Goal: Task Accomplishment & Management: Manage account settings

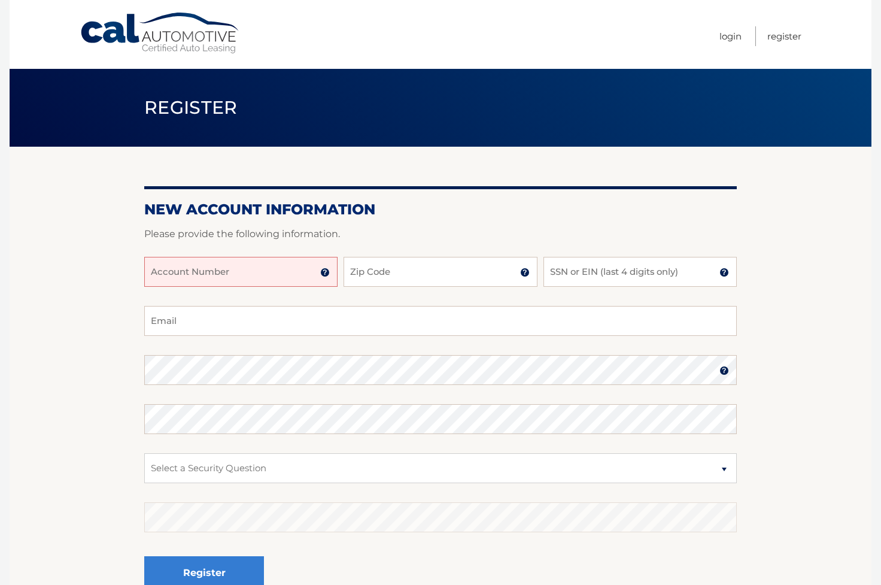
click at [198, 278] on input "Account Number" at bounding box center [240, 272] width 193 height 30
type input "44456000521"
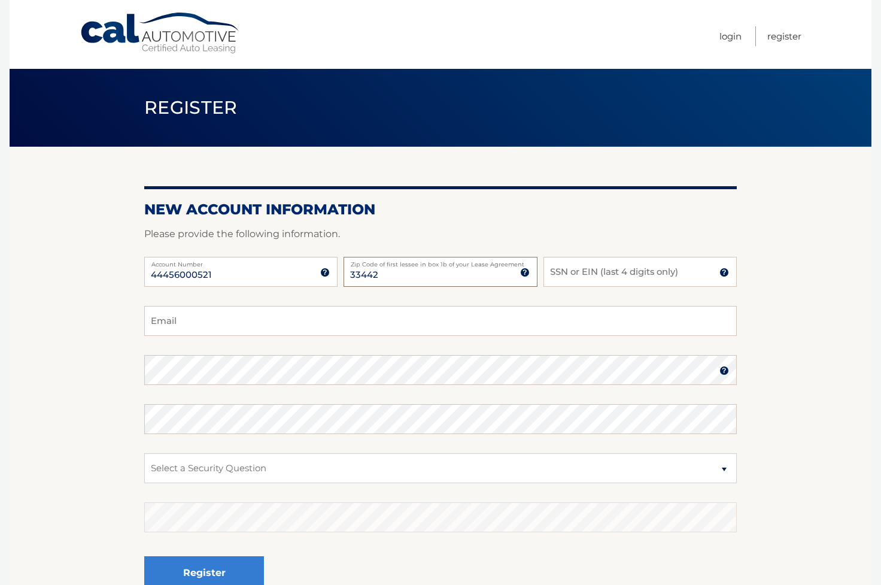
type input "33442"
click at [579, 272] on input "SSN or EIN (last 4 digits only)" at bounding box center [639, 272] width 193 height 30
type input "3649"
type input "horgel18@gmail.com"
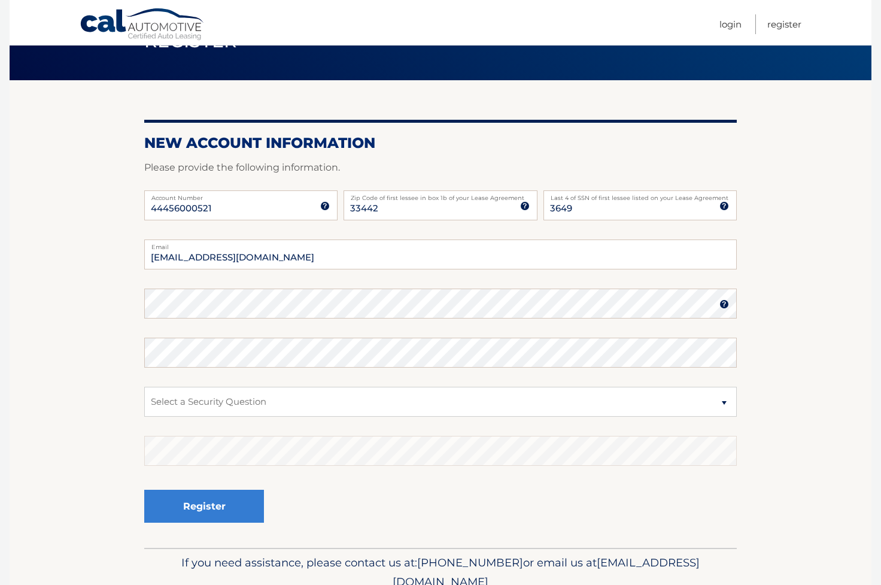
scroll to position [69, 0]
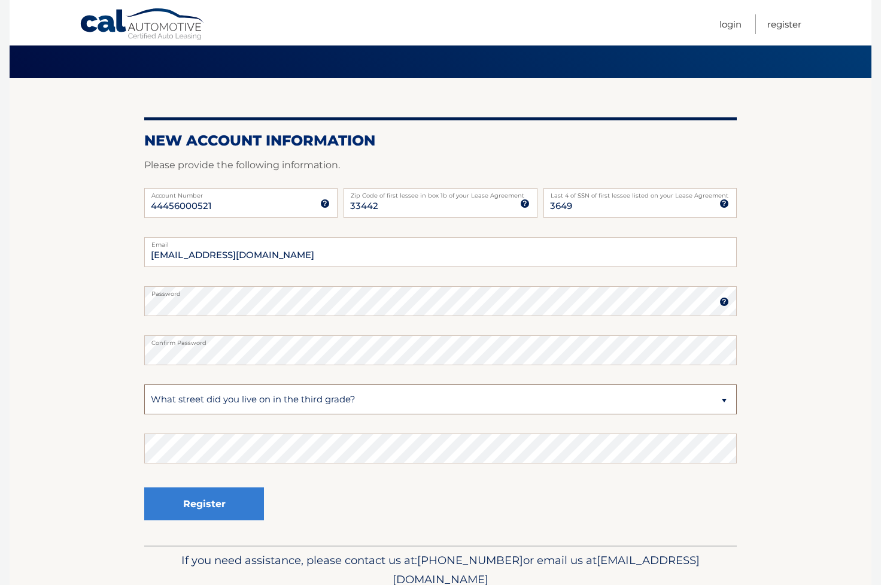
select select "2"
click at [227, 508] on button "Register" at bounding box center [204, 503] width 120 height 33
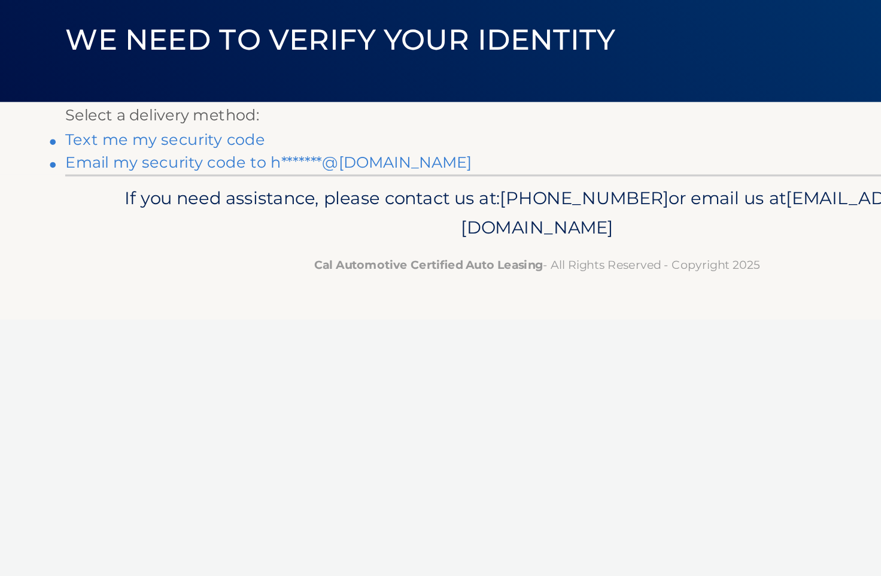
click at [144, 165] on link "Text me my security code" at bounding box center [207, 170] width 126 height 11
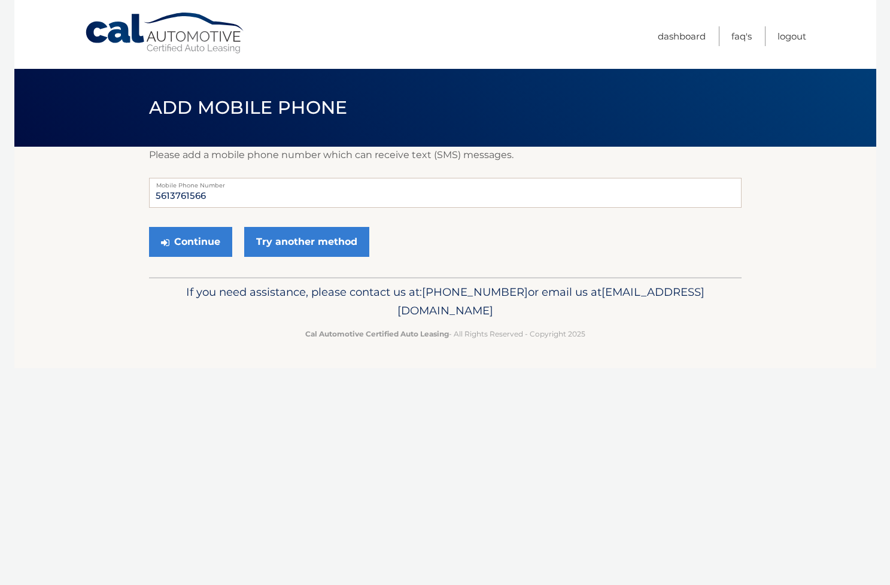
click at [265, 193] on input "5613761566" at bounding box center [445, 193] width 593 height 30
type input "5618892244"
click at [207, 247] on button "Continue" at bounding box center [190, 242] width 83 height 30
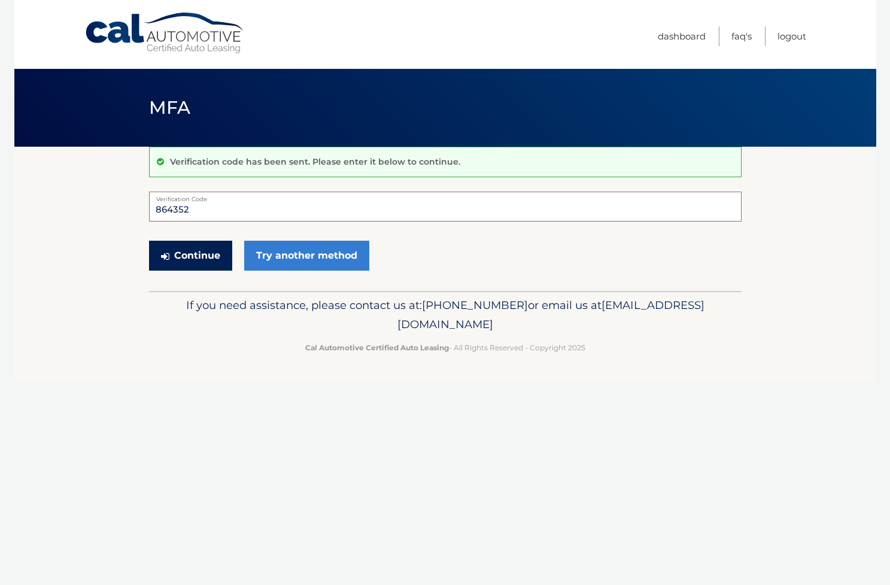
type input "864352"
click at [198, 256] on button "Continue" at bounding box center [190, 256] width 83 height 30
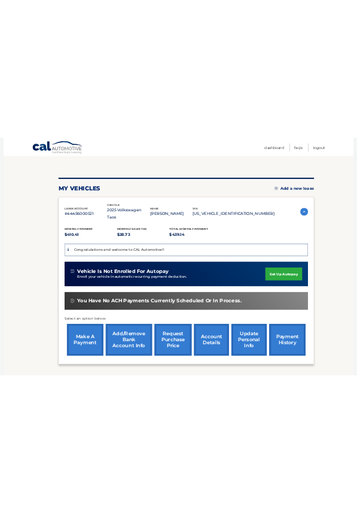
scroll to position [62, 0]
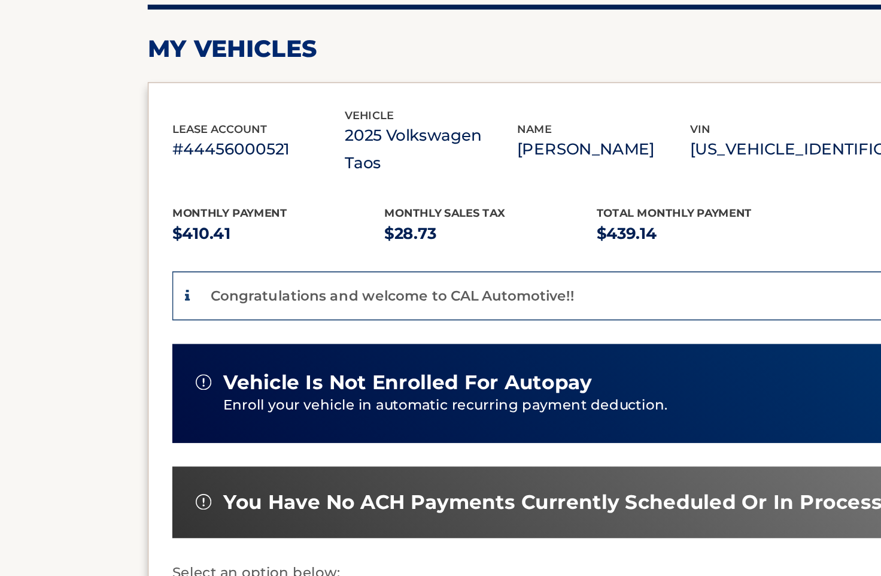
drag, startPoint x: 377, startPoint y: 72, endPoint x: 103, endPoint y: 71, distance: 274.1
click at [144, 186] on div "lease account #44456000521 vehicle 2025 Volkswagen Taos name [PERSON_NAME] vin …" at bounding box center [459, 392] width 631 height 412
click at [320, 271] on p "$28.73" at bounding box center [354, 279] width 130 height 17
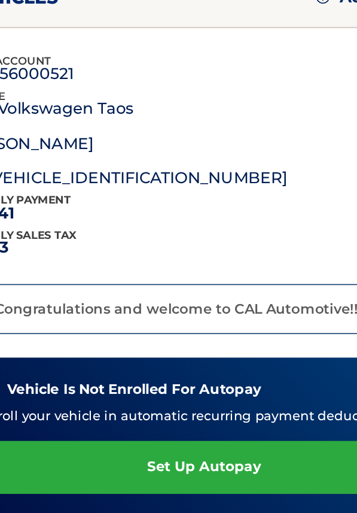
click at [70, 168] on div "lease account #44456000521 vehicle 2025 Volkswagen Taos name [PERSON_NAME] vin …" at bounding box center [138, 210] width 220 height 85
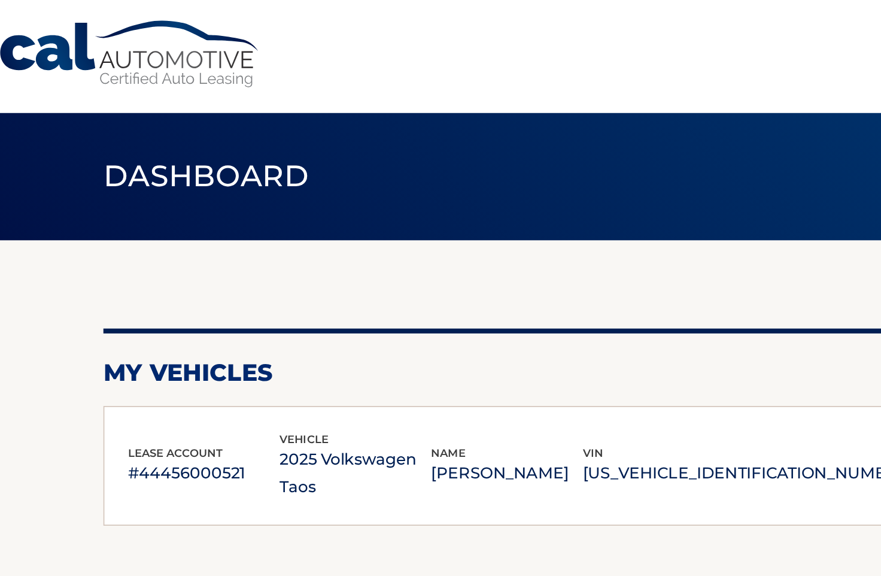
scroll to position [0, 0]
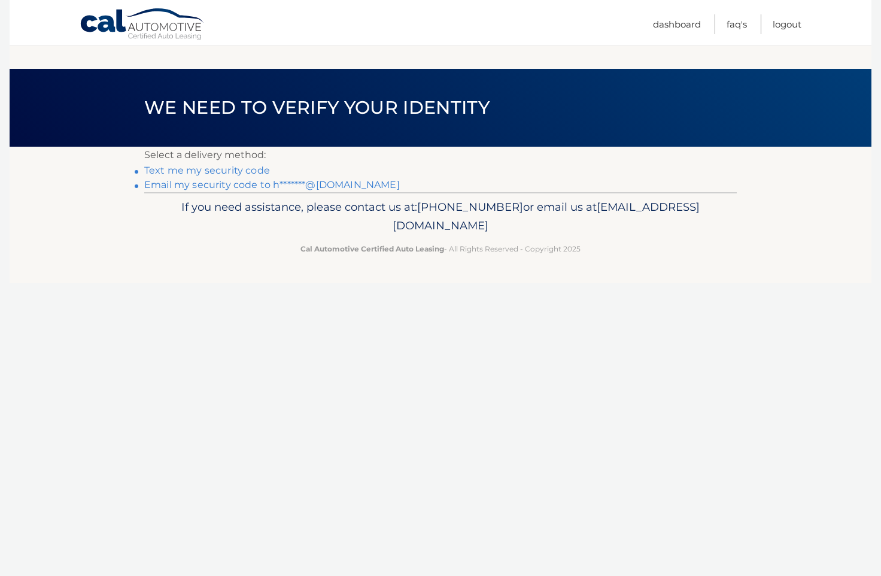
scroll to position [83, 104]
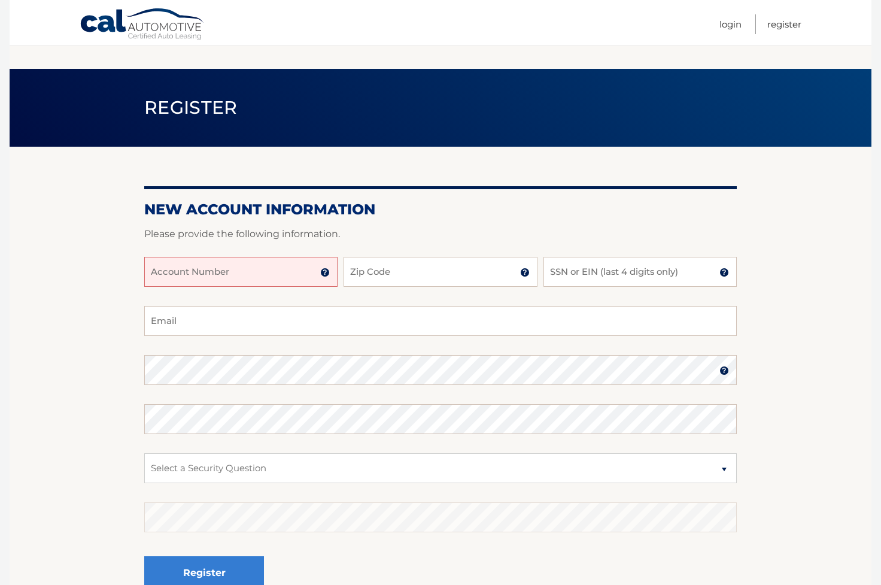
scroll to position [69, 0]
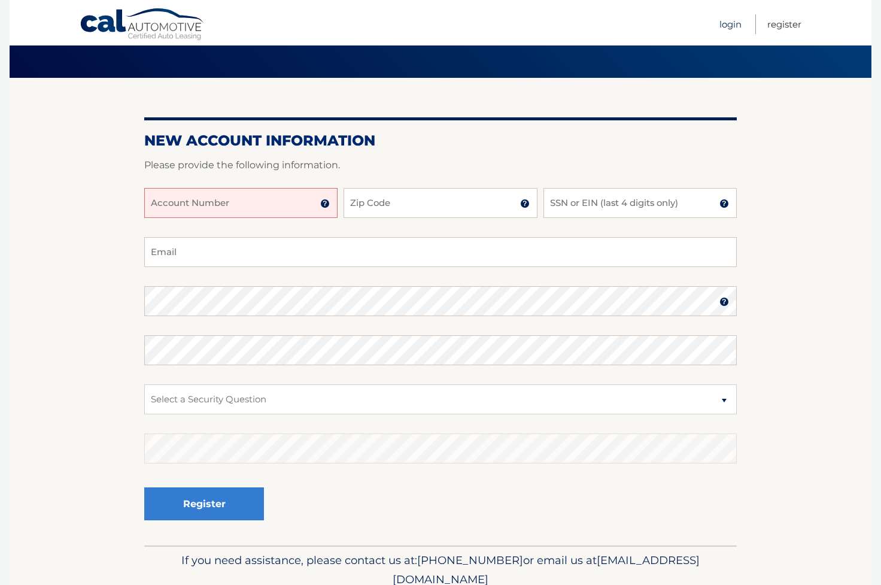
click at [736, 28] on link "Login" at bounding box center [730, 24] width 22 height 20
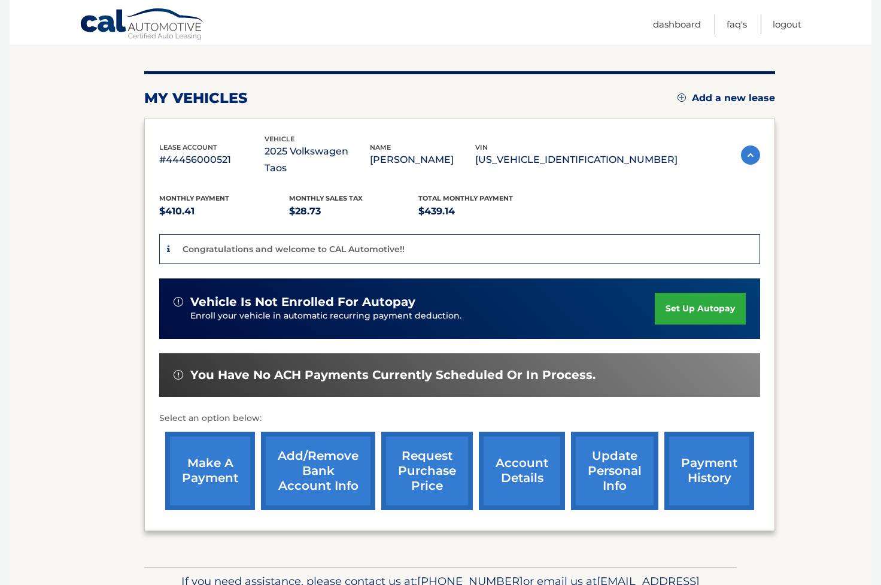
scroll to position [157, 0]
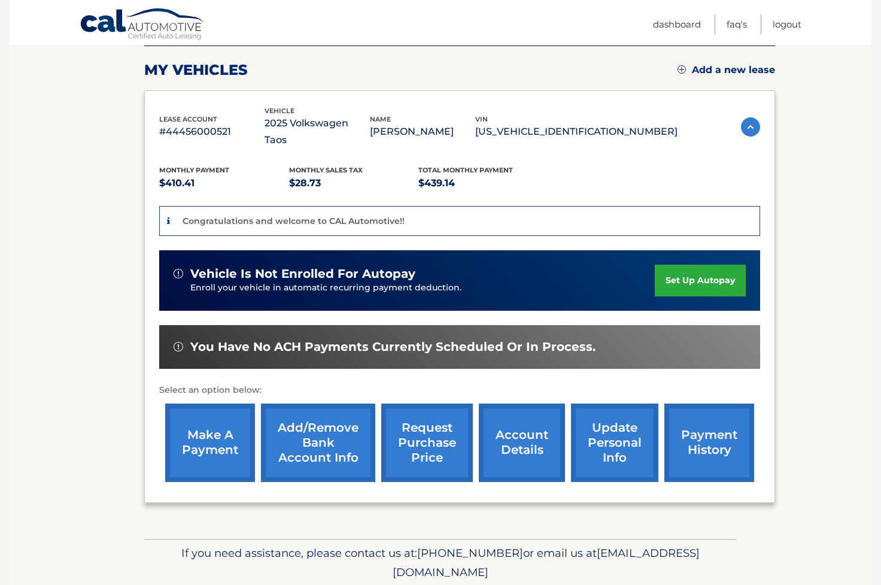
click at [520, 417] on link "account details" at bounding box center [522, 442] width 86 height 78
click at [521, 422] on link "account details" at bounding box center [522, 442] width 86 height 78
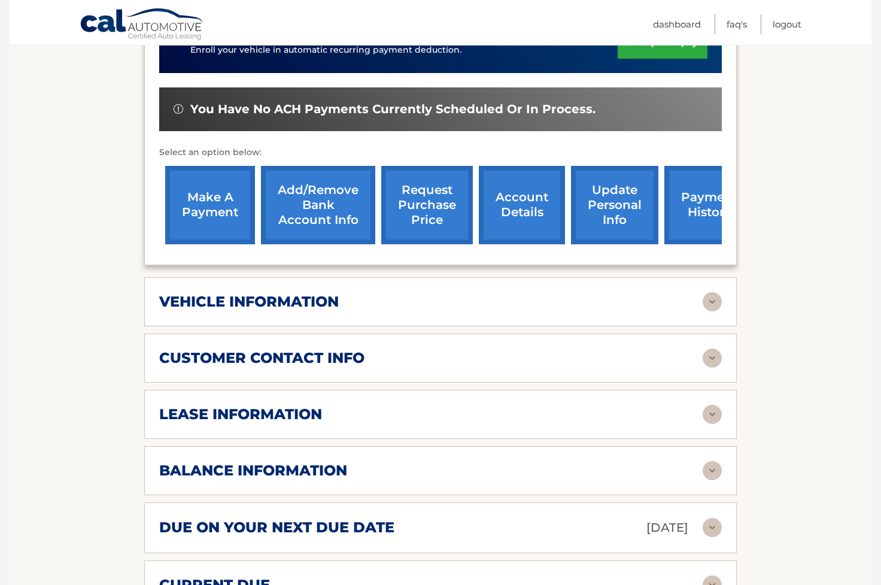
scroll to position [463, 0]
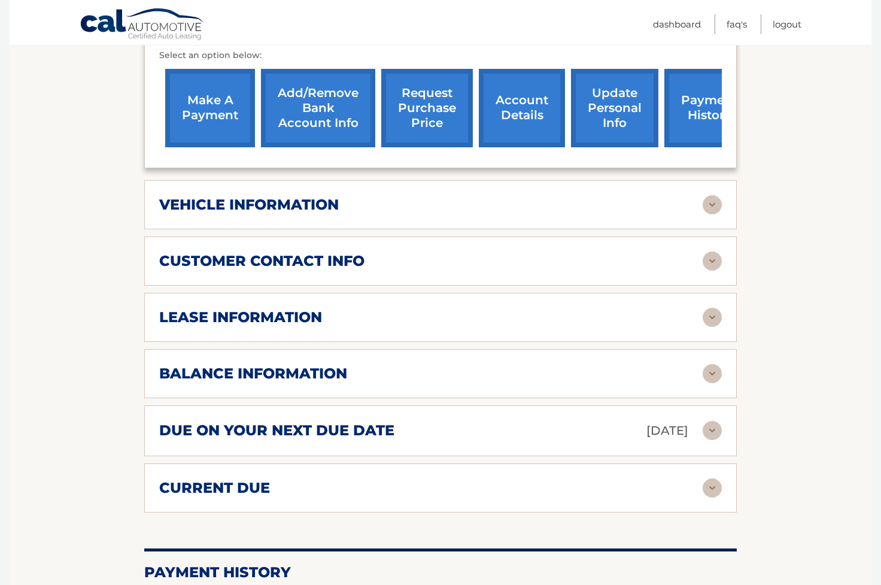
click at [319, 421] on h2 "due on your next due date" at bounding box center [276, 430] width 235 height 18
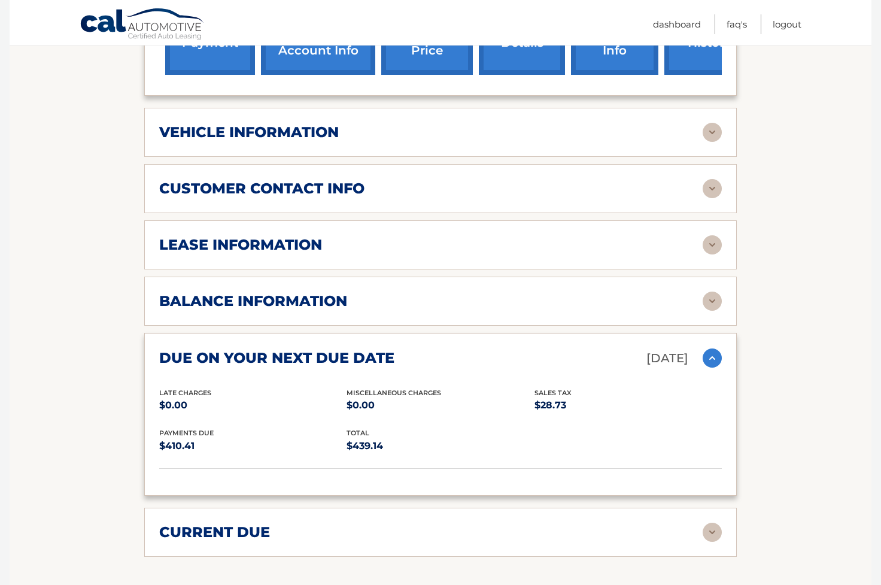
scroll to position [538, 0]
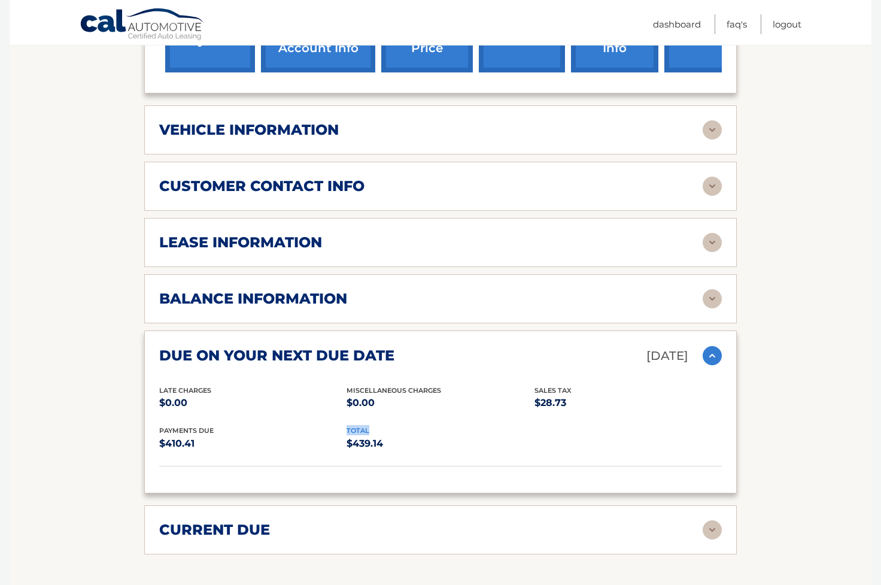
drag, startPoint x: 324, startPoint y: 435, endPoint x: 781, endPoint y: 390, distance: 458.4
click at [646, 405] on div "Late Charges $0.00 Miscellaneous Charges $0.00 Sales Tax $28.73 Payments Due $4…" at bounding box center [440, 425] width 563 height 81
click at [463, 403] on div "Late Charges $0.00 Miscellaneous Charges $0.00 Sales Tax $28.73" at bounding box center [440, 405] width 563 height 41
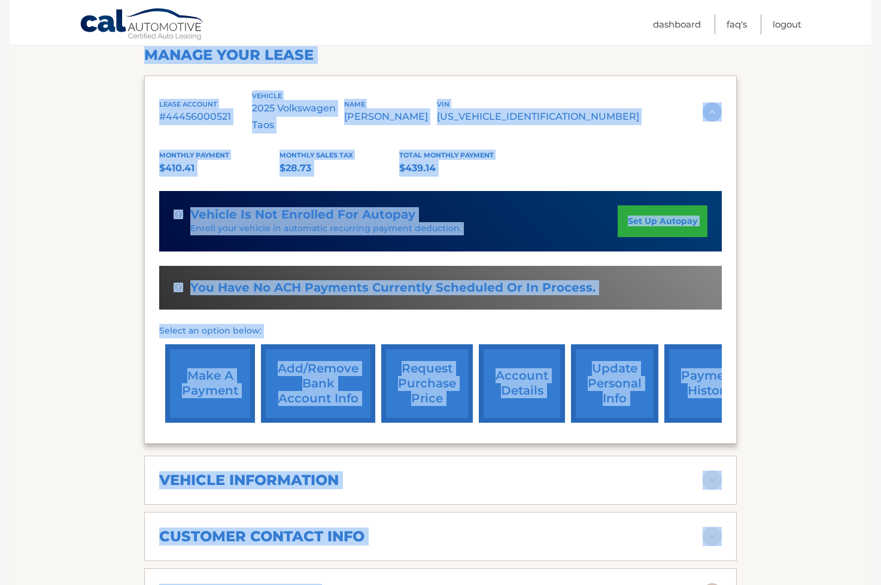
scroll to position [199, 0]
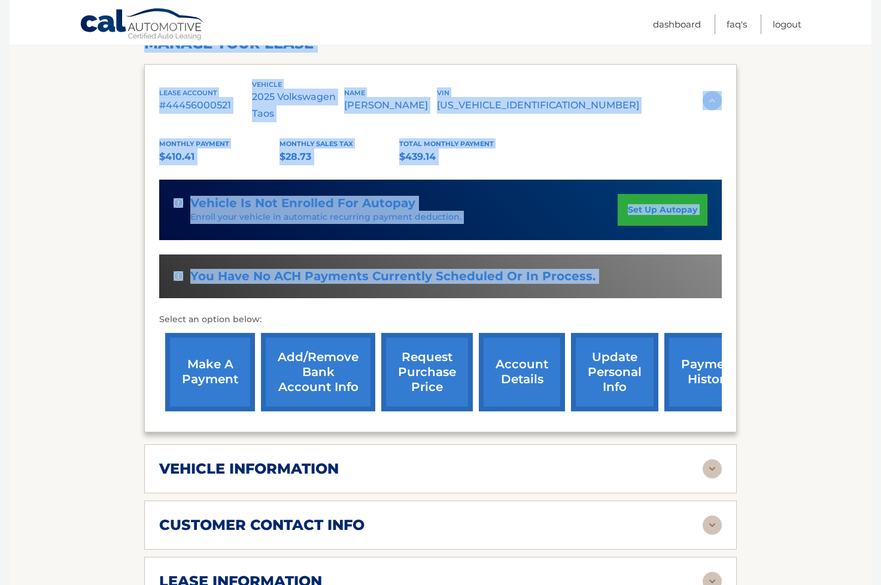
drag, startPoint x: 147, startPoint y: 128, endPoint x: 425, endPoint y: 289, distance: 321.2
click at [425, 289] on div "Account Details | #44456000521 Back to Dashboard Manage Your Lease lease accoun…" at bounding box center [440, 531] width 593 height 1125
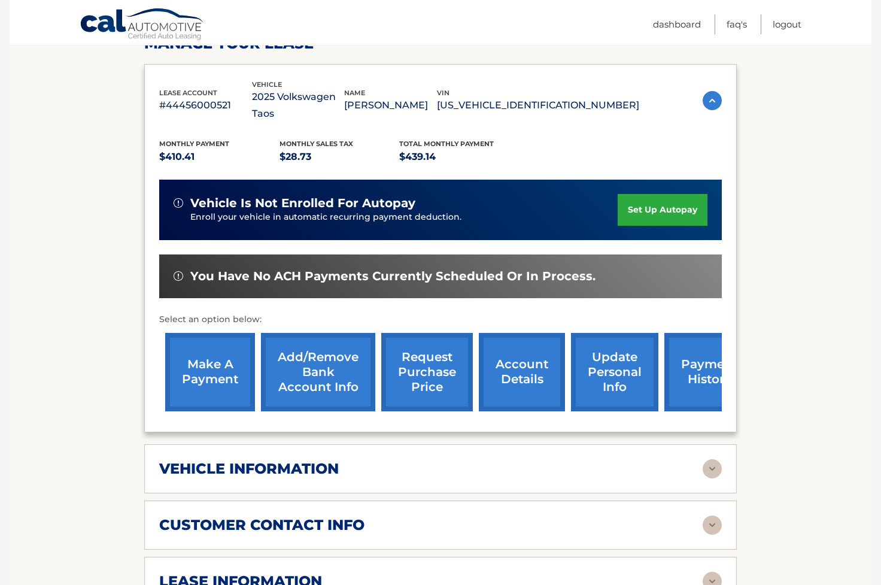
click at [329, 34] on nav "Menu Dashboard FAQ's Logout" at bounding box center [526, 22] width 551 height 45
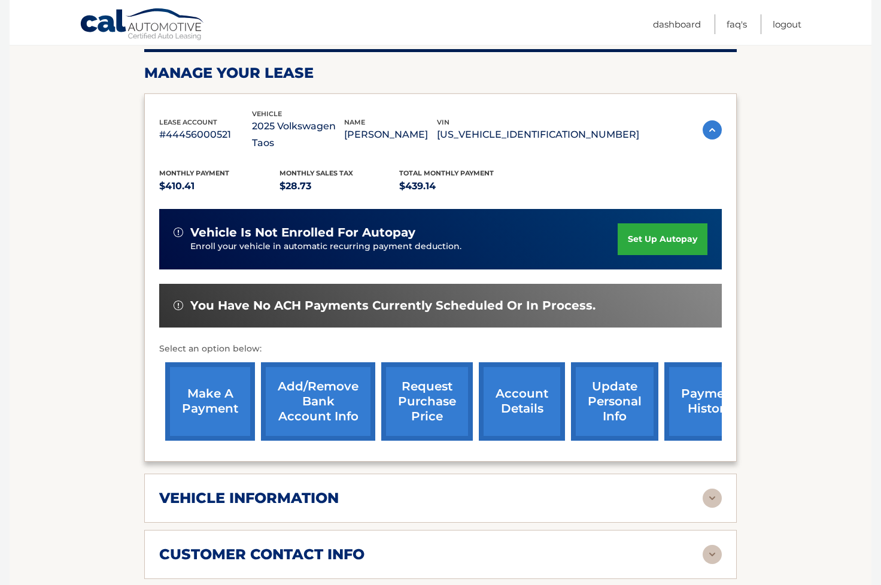
scroll to position [168, 0]
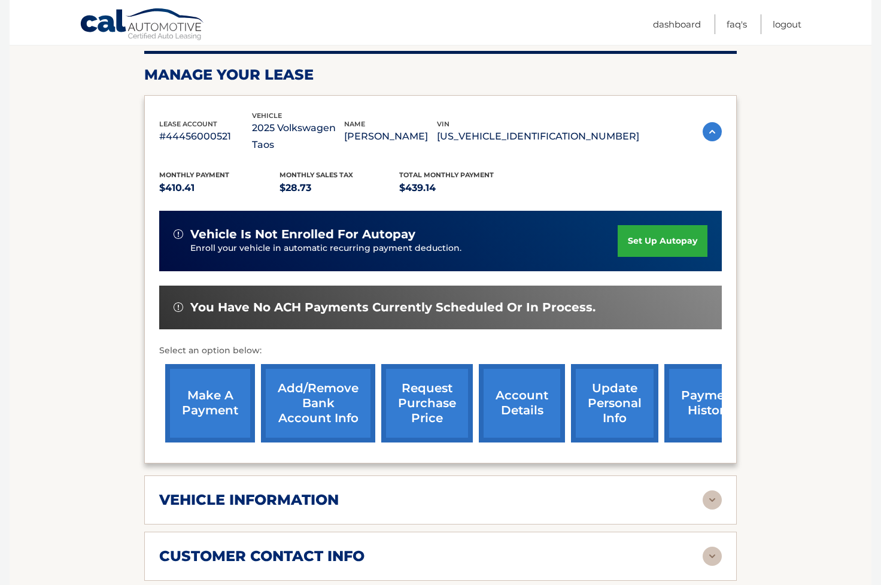
click at [646, 227] on link "set up autopay" at bounding box center [663, 241] width 90 height 32
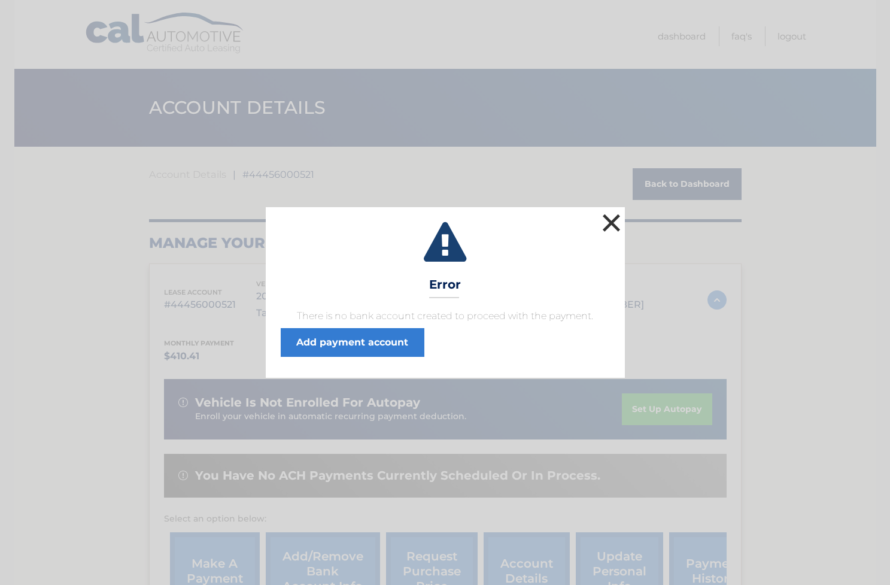
click at [611, 219] on button "×" at bounding box center [612, 223] width 24 height 24
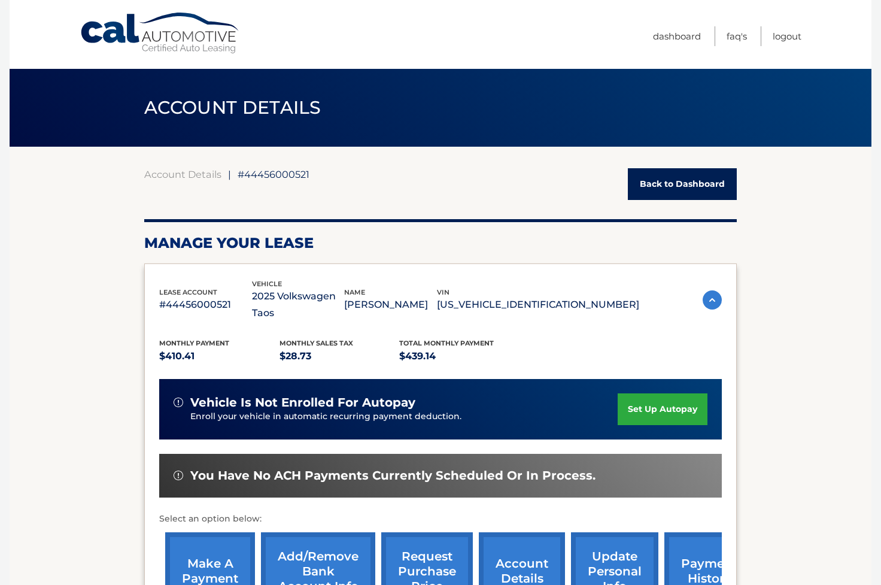
click at [646, 393] on link "set up autopay" at bounding box center [663, 409] width 90 height 32
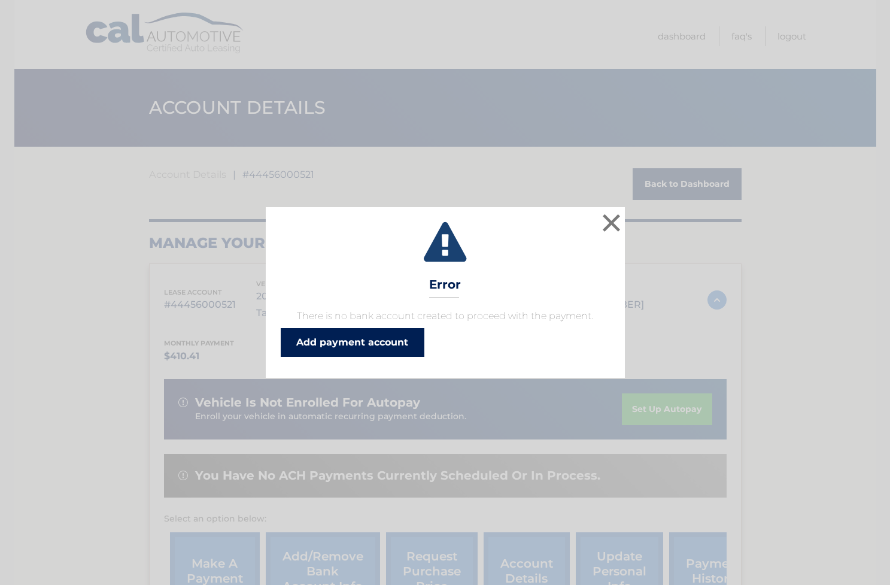
click at [383, 338] on link "Add payment account" at bounding box center [353, 342] width 144 height 29
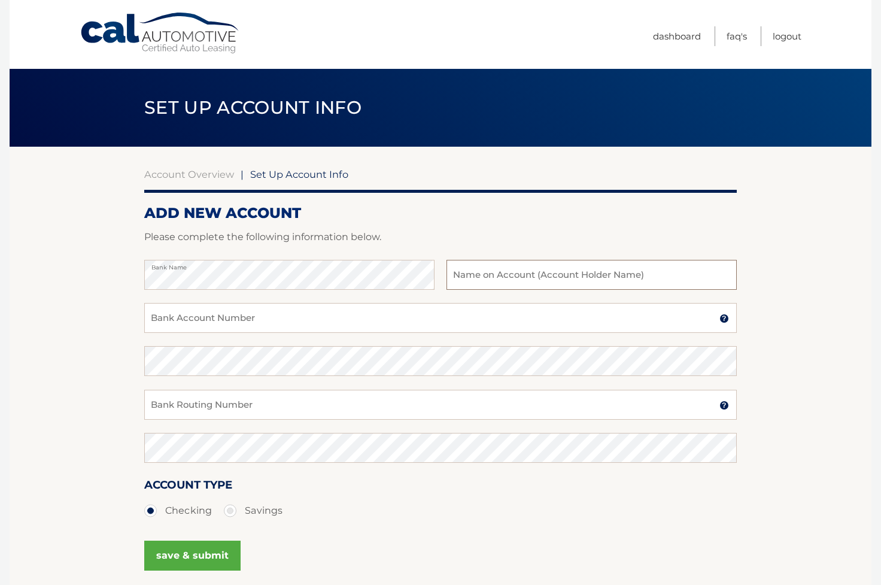
click at [489, 277] on input "text" at bounding box center [592, 275] width 290 height 30
type input "[PERSON_NAME]"
click at [487, 311] on input "Bank Account Number" at bounding box center [440, 318] width 593 height 30
click at [448, 340] on div "Bank Account Number A 3-17-digit number at the bottom of a check or bank statem…" at bounding box center [440, 324] width 593 height 43
click at [230, 326] on input "Bank Account Number" at bounding box center [440, 318] width 593 height 30
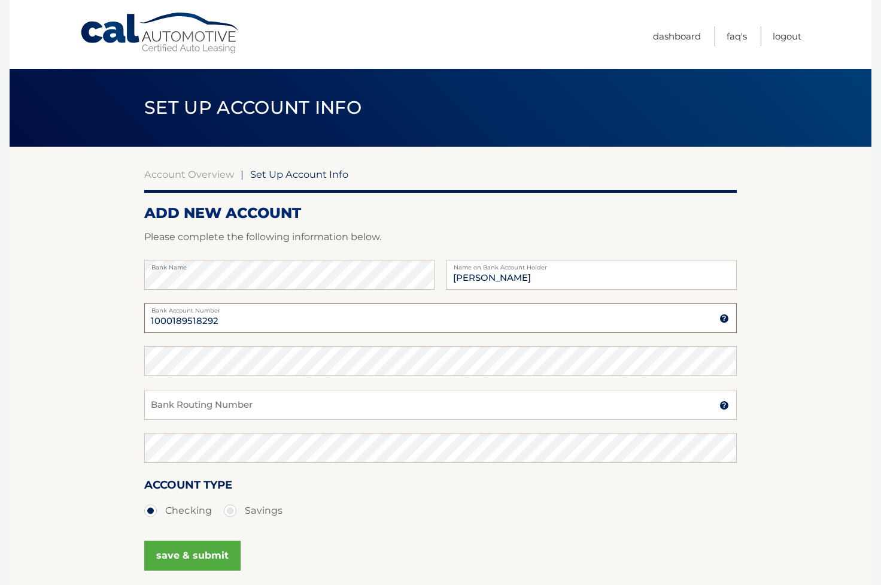
type input "1000189518292"
click at [247, 403] on input "Bank Routing Number" at bounding box center [440, 405] width 593 height 30
drag, startPoint x: 202, startPoint y: 408, endPoint x: 127, endPoint y: 409, distance: 74.8
click at [127, 409] on section "Account Overview | Set Up Account Info ADD NEW ACCOUNT Please complete the foll…" at bounding box center [441, 375] width 862 height 457
type input "063102152"
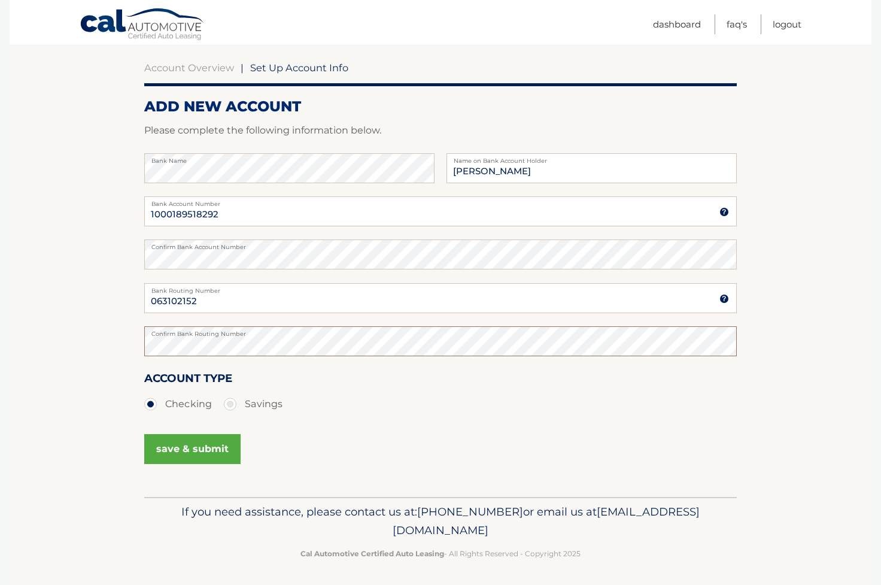
scroll to position [95, 0]
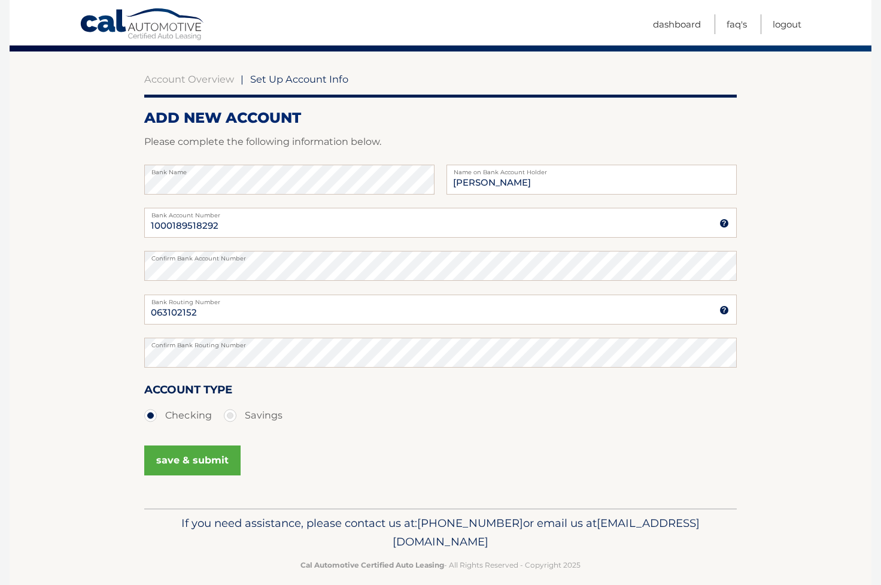
click at [207, 454] on button "save & submit" at bounding box center [192, 460] width 96 height 30
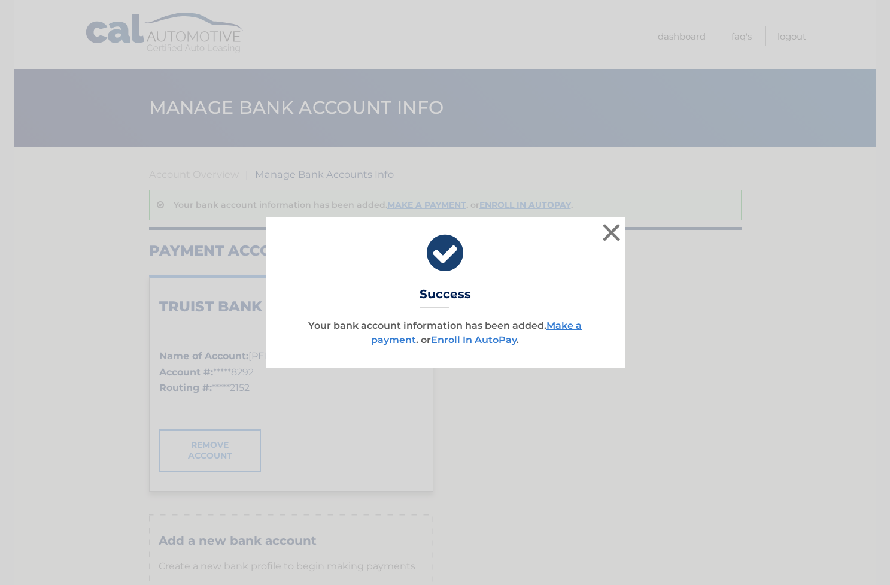
click at [500, 338] on link "Enroll In AutoPay" at bounding box center [474, 339] width 86 height 11
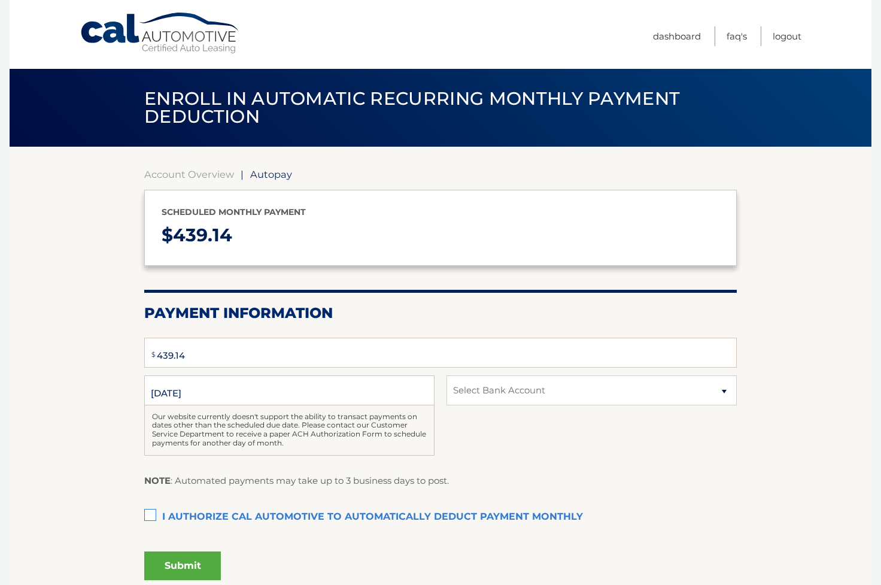
select select "NTg3ZGNiMzEtNmJhMS00OWNlLTkyZGQtZTE4YTI5YzdlYmVl"
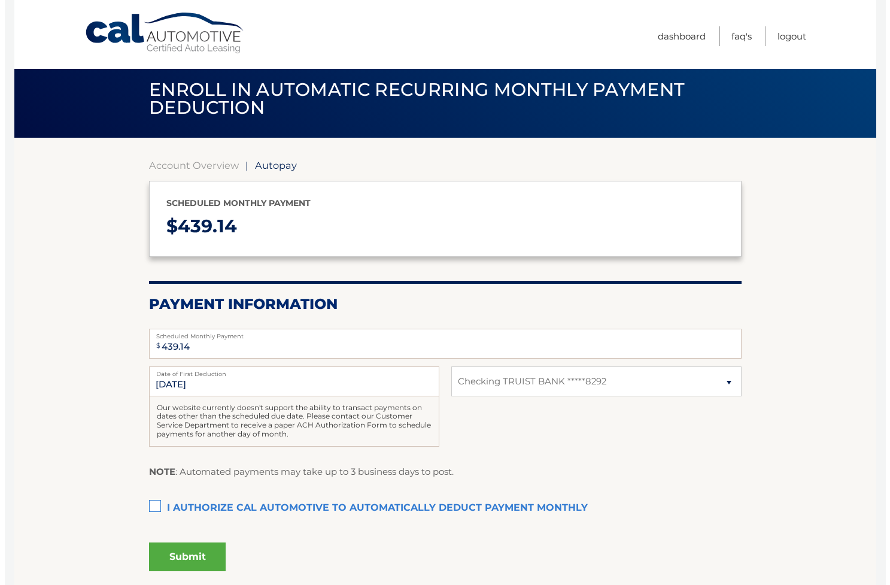
scroll to position [99, 0]
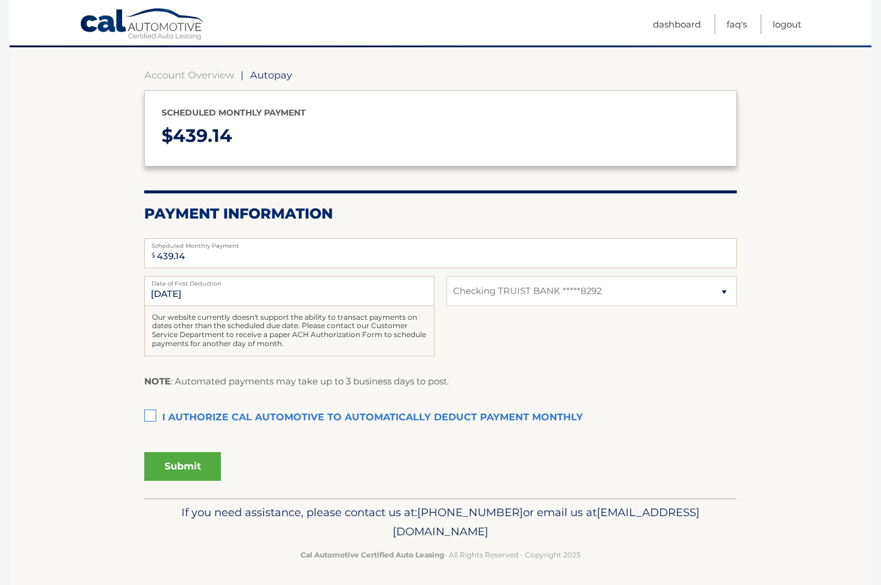
click at [150, 414] on label "I authorize cal automotive to automatically deduct payment monthly This checkbo…" at bounding box center [440, 418] width 593 height 24
click at [0, 0] on input "I authorize cal automotive to automatically deduct payment monthly This checkbo…" at bounding box center [0, 0] width 0 height 0
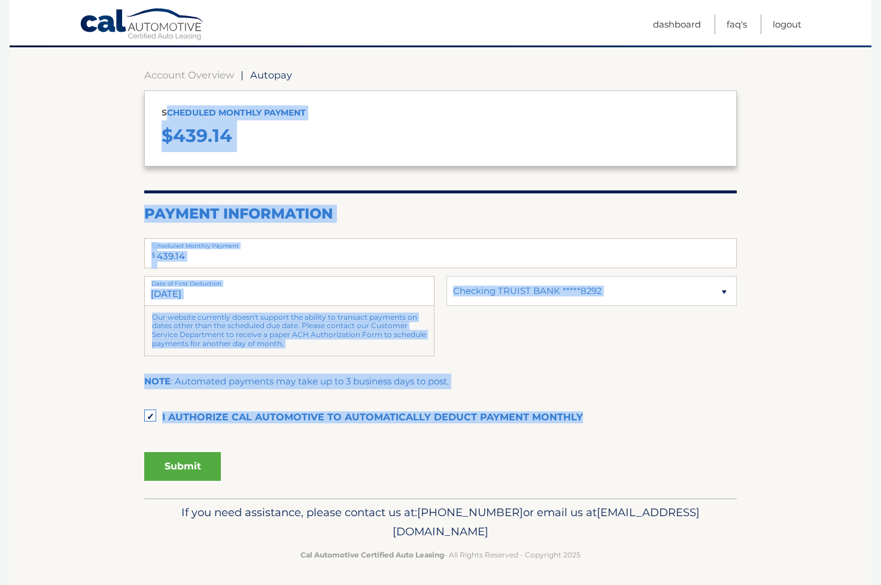
drag, startPoint x: 166, startPoint y: 111, endPoint x: 336, endPoint y: 434, distance: 364.9
click at [336, 434] on section "Account Overview | Autopay Scheduled monthly payment $ 439.14 Payment Informati…" at bounding box center [440, 283] width 593 height 429
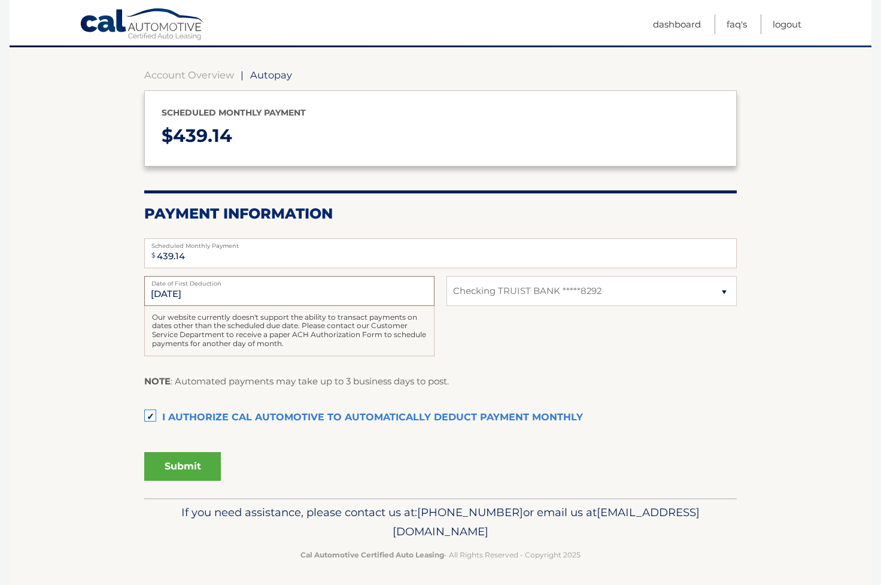
drag, startPoint x: 354, startPoint y: 289, endPoint x: 133, endPoint y: 215, distance: 233.0
click at [148, 236] on fieldset "$ 439.14 Scheduled Monthly Payment Monthly Deduction cannot exceed amount of 2 …" at bounding box center [440, 364] width 593 height 268
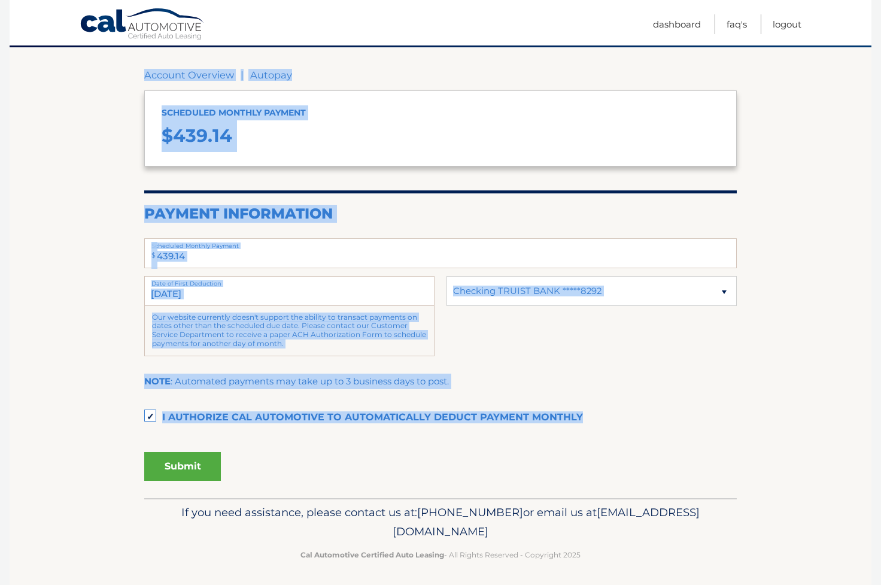
drag, startPoint x: 133, startPoint y: 111, endPoint x: 357, endPoint y: 426, distance: 386.0
click at [357, 426] on section "Account Overview | Autopay Scheduled monthly payment $ 439.14 Payment Informati…" at bounding box center [441, 272] width 862 height 451
copy div "Account Overview | Autopay Scheduled monthly payment $ 439.14 Payment Informati…"
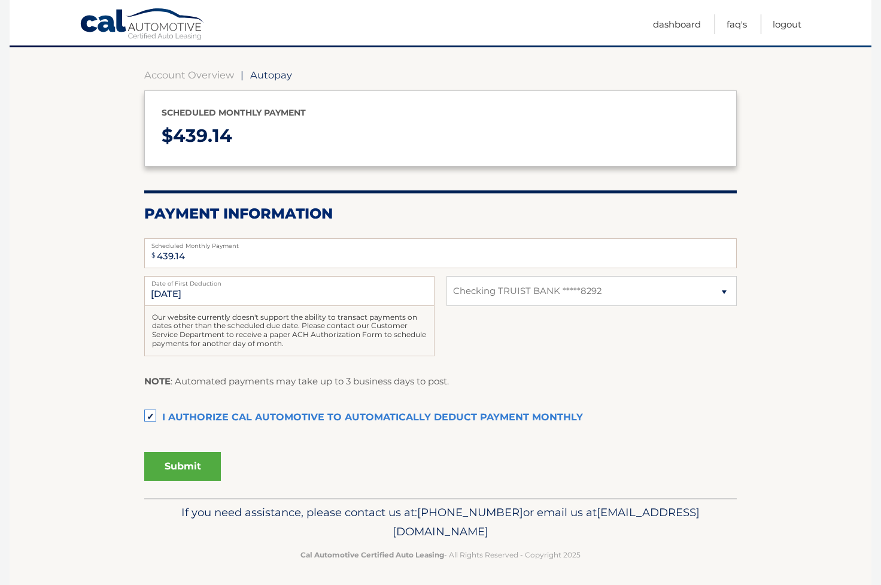
drag, startPoint x: 88, startPoint y: 69, endPoint x: 614, endPoint y: 453, distance: 650.7
click at [614, 453] on div "Submit" at bounding box center [440, 464] width 593 height 34
drag, startPoint x: 191, startPoint y: 461, endPoint x: 212, endPoint y: 283, distance: 179.0
click at [212, 283] on fieldset "$ 439.14 Scheduled Monthly Payment Monthly Deduction cannot exceed amount of 2 …" at bounding box center [440, 364] width 593 height 268
click at [196, 463] on button "Submit" at bounding box center [182, 466] width 77 height 29
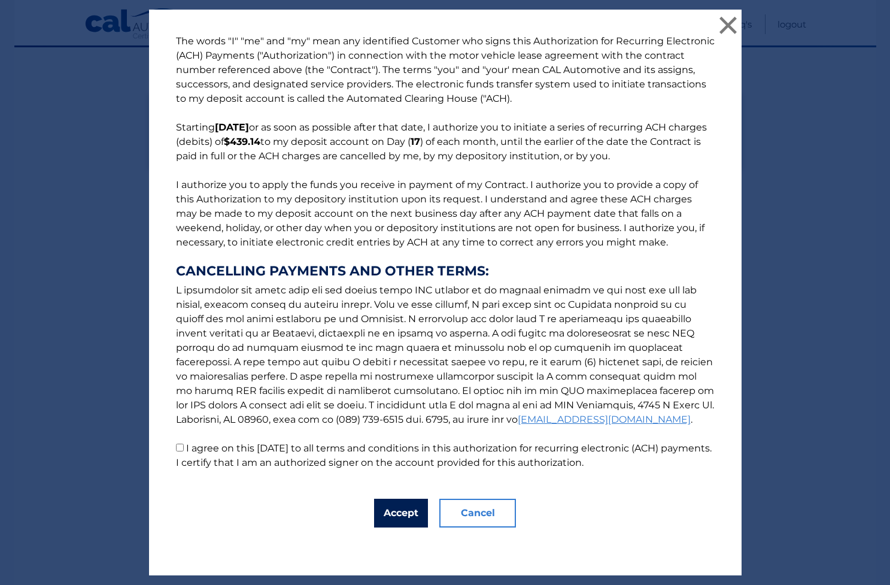
click at [411, 514] on button "Accept" at bounding box center [401, 513] width 54 height 29
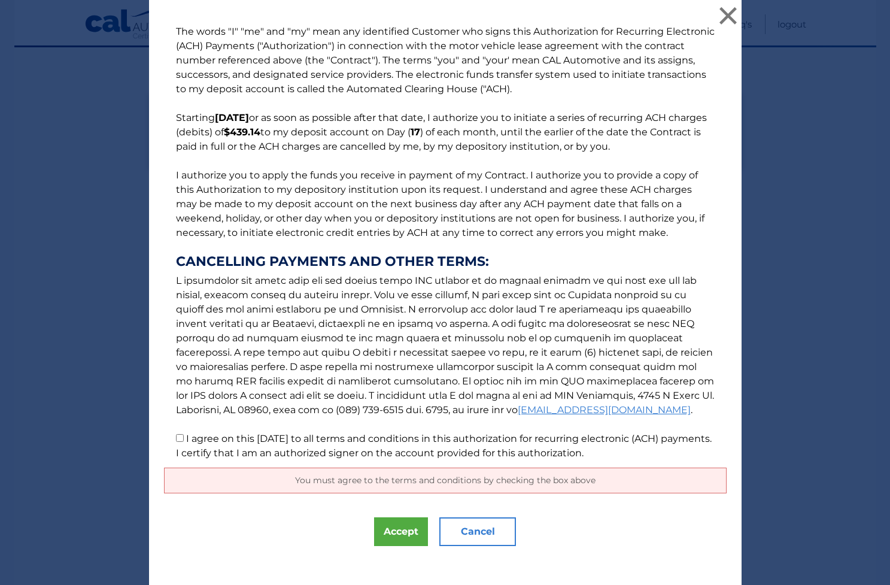
click at [177, 441] on input "I agree on this 09/04/2025 to all terms and conditions in this authorization fo…" at bounding box center [180, 438] width 8 height 8
checkbox input "true"
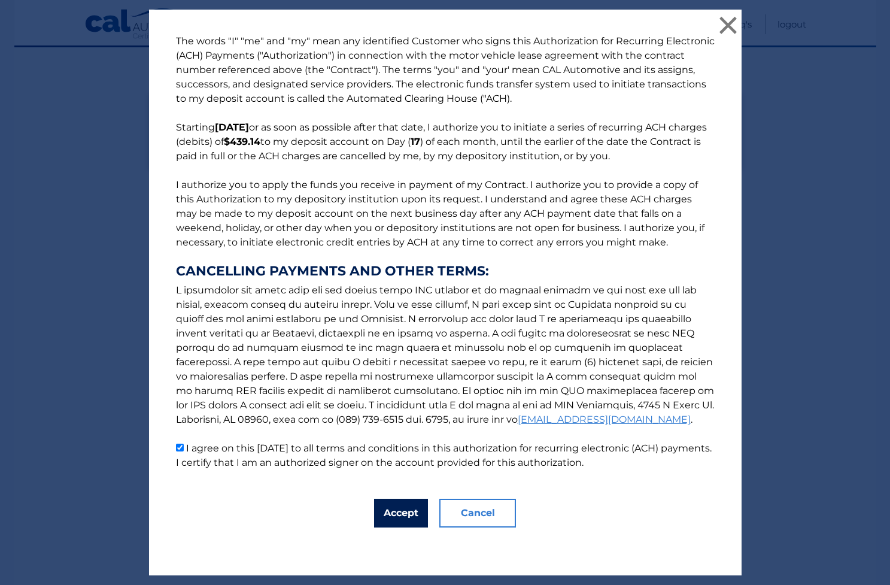
click at [402, 518] on button "Accept" at bounding box center [401, 513] width 54 height 29
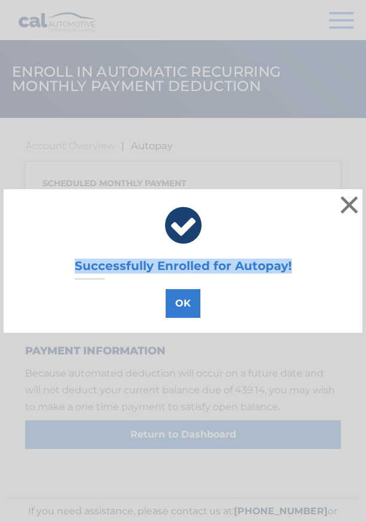
drag, startPoint x: 68, startPoint y: 227, endPoint x: 299, endPoint y: 262, distance: 233.7
click at [299, 262] on div "Successfully Enrolled for Autopay! OK ×" at bounding box center [183, 261] width 359 height 144
copy div "Successfully Enrolled for Autopay!"
click at [312, 283] on div "Successfully Enrolled for Autopay! OK ×" at bounding box center [183, 261] width 359 height 144
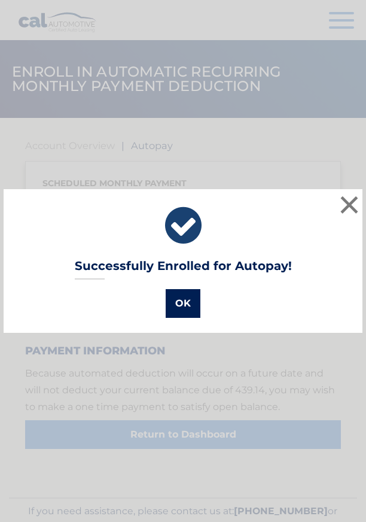
click at [176, 302] on button "OK" at bounding box center [183, 303] width 35 height 29
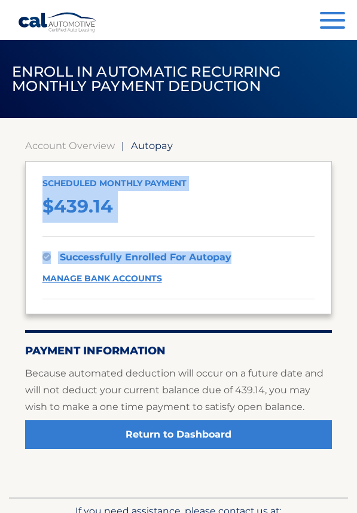
drag, startPoint x: 44, startPoint y: 182, endPoint x: 202, endPoint y: 280, distance: 185.7
click at [202, 280] on div "Scheduled monthly payment $ 439.14 successfully enrolled for autopay manage ban…" at bounding box center [179, 237] width 308 height 153
copy div "Scheduled monthly payment $ 439.14 successfully enrolled for autopay"
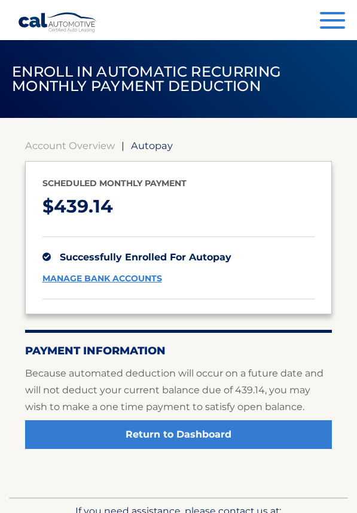
click at [332, 344] on h2 "Payment Information" at bounding box center [179, 350] width 308 height 13
